Goal: Information Seeking & Learning: Learn about a topic

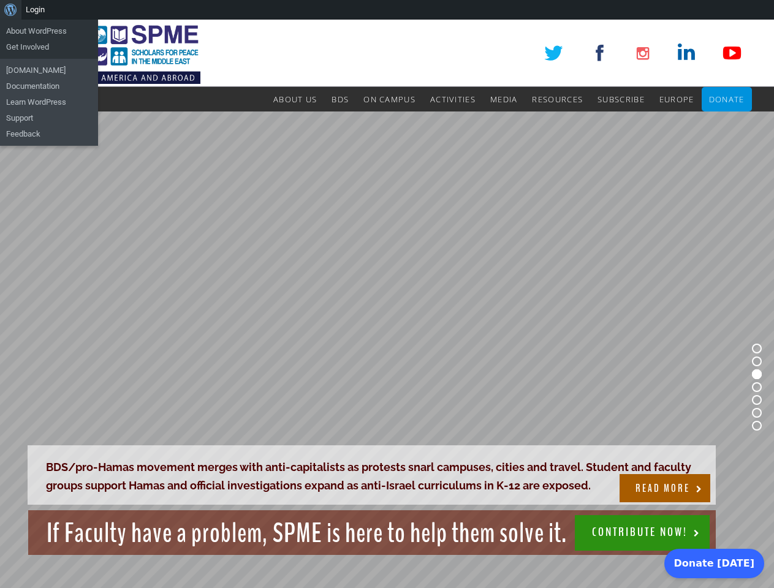
click at [387, 304] on rs-slide "BDS/pro-Hamas movement merges with anti-capitalists as protests snarl campuses,…" at bounding box center [387, 388] width 774 height 552
click at [387, 10] on div "About WordPress About WordPress Get Involved [DOMAIN_NAME] Documentation Learn …" at bounding box center [387, 10] width 774 height 20
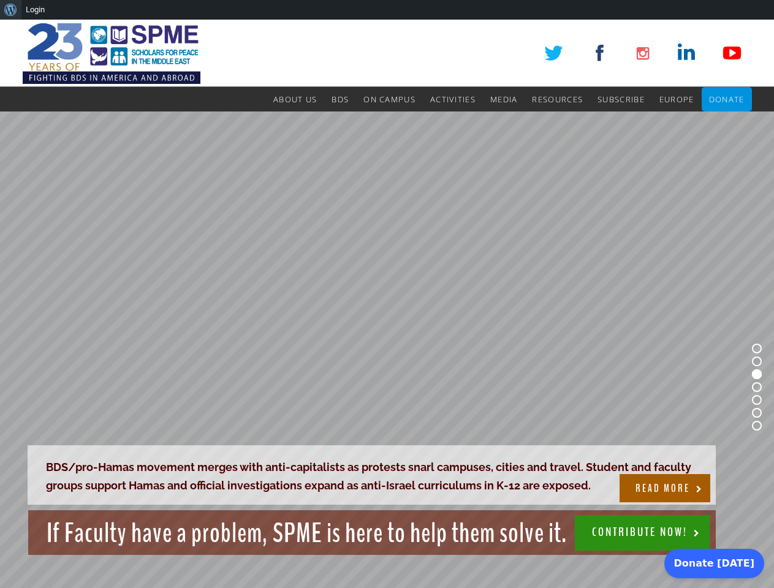
click at [387, 304] on rs-slide "BDS/pro-Hamas movement merges with anti-capitalists as protests snarl campuses,…" at bounding box center [387, 388] width 774 height 552
click at [387, 350] on rs-slide "BDS/pro-Hamas movement merges with anti-capitalists as protests snarl campuses,…" at bounding box center [387, 388] width 774 height 552
click at [757, 349] on rs-bullet at bounding box center [757, 349] width 10 height 10
click at [757, 362] on rs-bullet at bounding box center [757, 362] width 10 height 10
click at [757, 375] on rs-bullet at bounding box center [757, 375] width 10 height 10
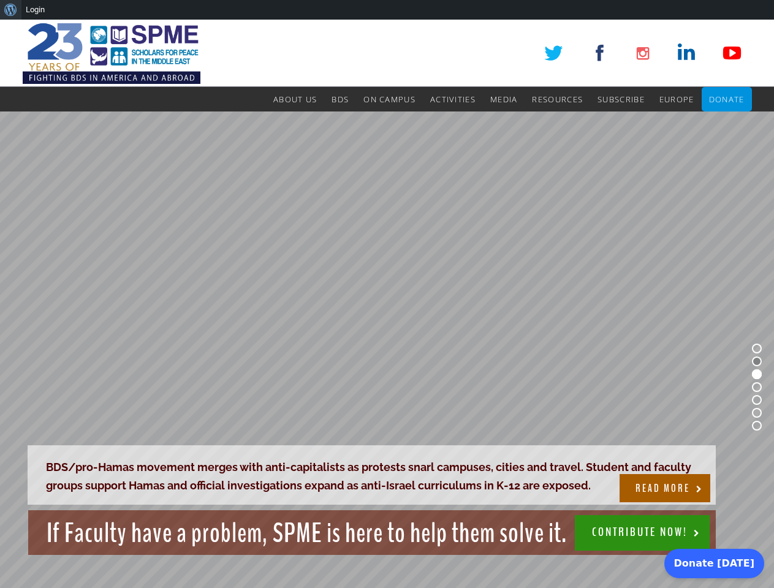
click at [757, 387] on rs-bullet at bounding box center [757, 387] width 10 height 10
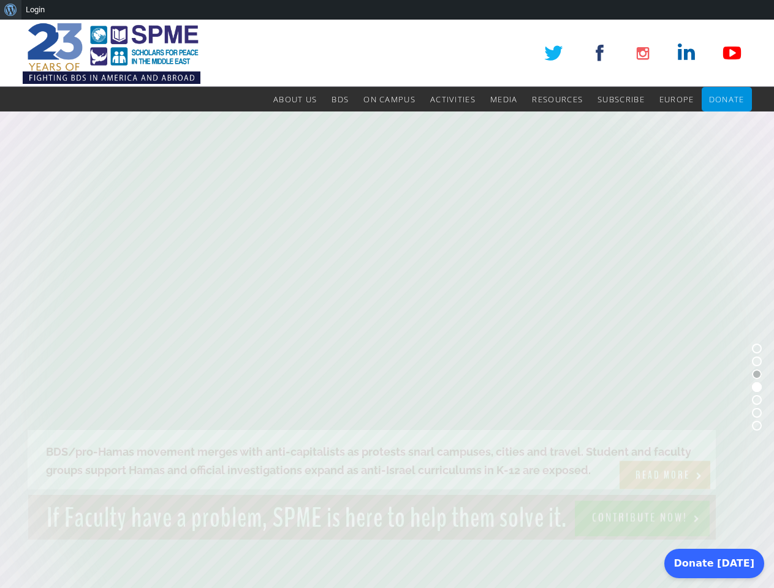
click at [757, 400] on rs-bullet at bounding box center [757, 400] width 10 height 10
